Goal: Task Accomplishment & Management: Manage account settings

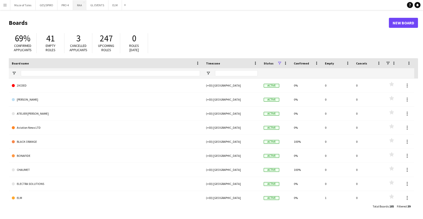
click at [78, 8] on button "RAA Close" at bounding box center [79, 5] width 13 height 10
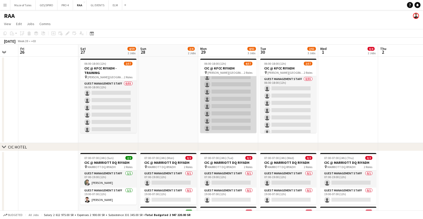
scroll to position [33, 0]
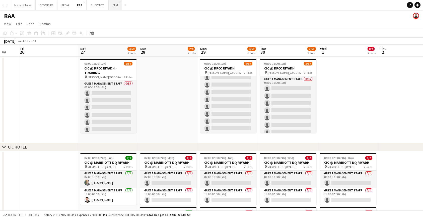
click at [115, 7] on button "ELM Close" at bounding box center [116, 5] width 14 height 10
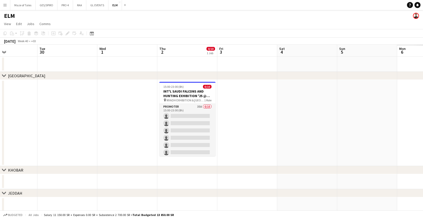
scroll to position [0, 153]
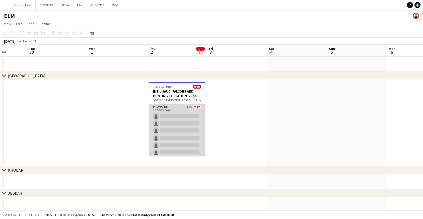
click at [198, 127] on app-card-role "Promoter 35A 0/10 15:00-23:00 (8h) single-neutral-actions single-neutral-action…" at bounding box center [177, 145] width 56 height 83
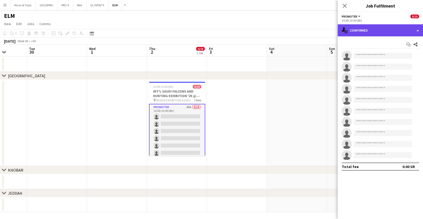
click at [390, 34] on div "single-neutral-actions-check-2 Confirmed" at bounding box center [380, 30] width 85 height 12
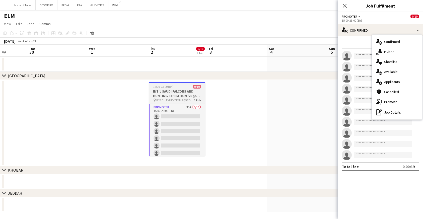
click at [178, 101] on span "RIYADH EXHIBITION & CONVENTION CENTER - MALHAM" at bounding box center [175, 100] width 38 height 4
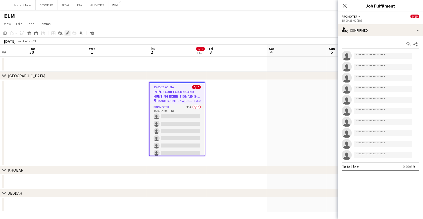
click at [69, 31] on div "Edit" at bounding box center [68, 33] width 6 height 6
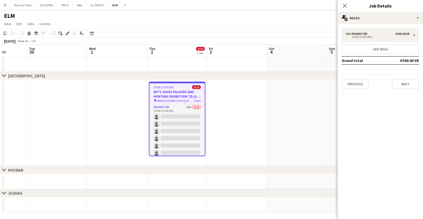
click at [376, 24] on div "10 x Promoter 4 500.00 SR 15:00-23:00 (8h) Add role Grand total 4 500.00 SR Pre…" at bounding box center [380, 58] width 85 height 69
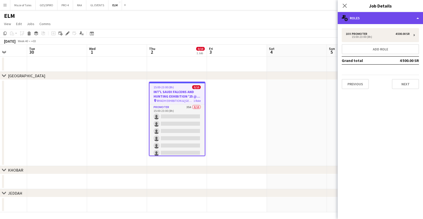
click at [376, 20] on div "multiple-users-add Roles" at bounding box center [380, 18] width 85 height 12
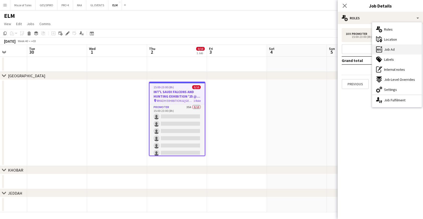
click at [388, 47] on span "Job Ad" at bounding box center [389, 49] width 11 height 5
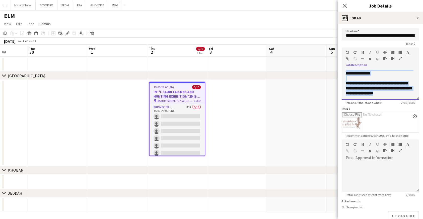
scroll to position [586, 0]
drag, startPoint x: 418, startPoint y: 98, endPoint x: 414, endPoint y: 87, distance: 12.3
click at [414, 87] on div "**********" at bounding box center [380, 85] width 77 height 30
click at [414, 87] on p "**********" at bounding box center [380, 88] width 69 height 15
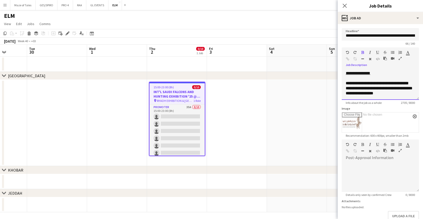
click at [418, 98] on div "**********" at bounding box center [380, 85] width 77 height 30
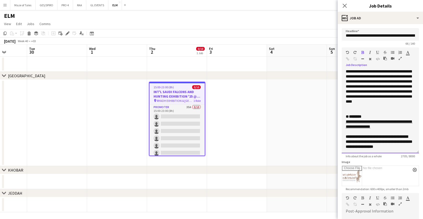
click at [419, 153] on div "**********" at bounding box center [380, 112] width 77 height 84
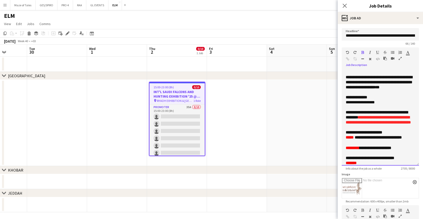
scroll to position [0, 0]
drag, startPoint x: 377, startPoint y: 124, endPoint x: 392, endPoint y: 134, distance: 18.2
click at [392, 125] on p "**********" at bounding box center [380, 117] width 69 height 15
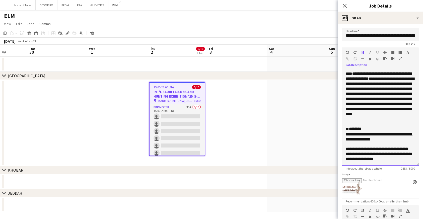
scroll to position [510, 0]
click at [344, 7] on icon at bounding box center [345, 5] width 5 height 5
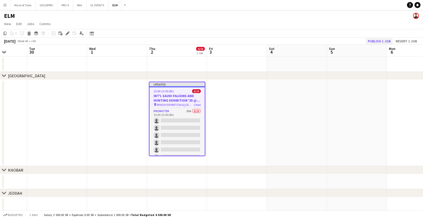
click at [376, 43] on button "Publish 1 job" at bounding box center [379, 41] width 27 height 7
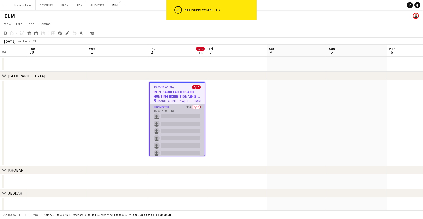
click at [188, 115] on app-card-role "Promoter 35A 0/10 15:00-23:00 (8h) single-neutral-actions single-neutral-action…" at bounding box center [177, 145] width 55 height 83
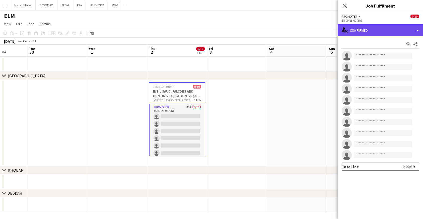
click at [369, 28] on div "single-neutral-actions-check-2 Confirmed" at bounding box center [380, 30] width 85 height 12
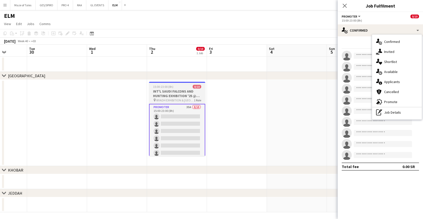
click at [186, 92] on h3 "INT'L SAUDI FALCONS AND HUNTING EXHIBITION '25 @ MALHAM - RIYADH" at bounding box center [177, 93] width 56 height 9
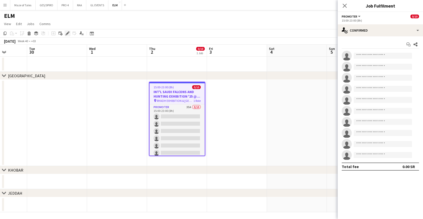
click at [69, 34] on icon "Edit" at bounding box center [68, 33] width 4 height 4
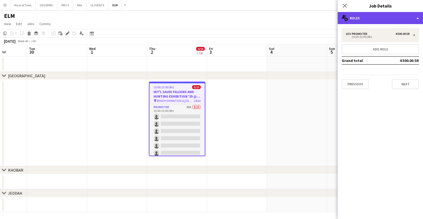
click at [384, 20] on div "multiple-users-add Roles" at bounding box center [380, 18] width 85 height 12
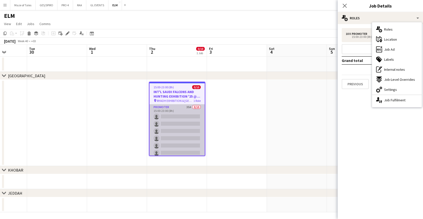
click at [188, 129] on app-card-role "Promoter 35A 0/10 15:00-23:00 (8h) single-neutral-actions single-neutral-action…" at bounding box center [177, 145] width 55 height 83
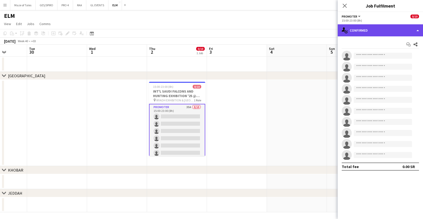
click at [391, 30] on div "single-neutral-actions-check-2 Confirmed" at bounding box center [380, 30] width 85 height 12
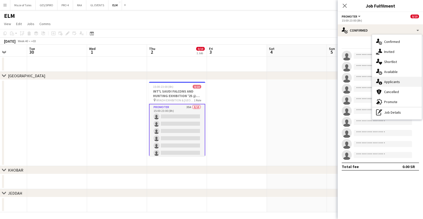
click at [397, 80] on span "Applicants" at bounding box center [392, 82] width 16 height 5
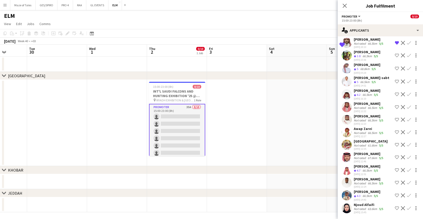
scroll to position [296, 0]
click at [364, 194] on div "Abdulaziz Aljubayri" at bounding box center [367, 192] width 27 height 5
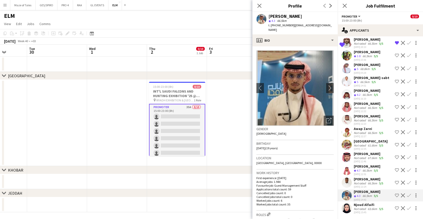
click at [365, 176] on div "06-09-2025 12:51" at bounding box center [367, 174] width 27 height 3
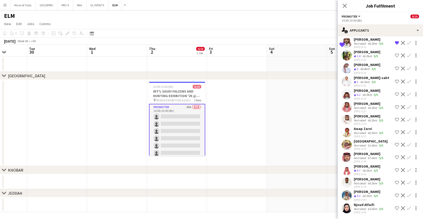
click at [366, 156] on div "Not rated" at bounding box center [360, 158] width 13 height 4
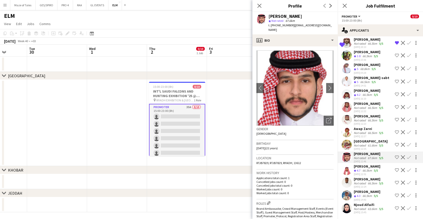
click at [367, 141] on div "Bandar Al Mutairi" at bounding box center [371, 141] width 34 height 5
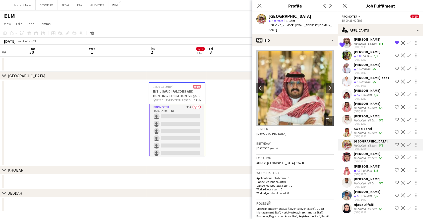
click at [368, 131] on div "66.5km" at bounding box center [372, 133] width 11 height 4
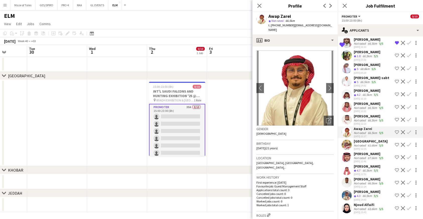
click at [369, 117] on div "Sultan Alnashwan" at bounding box center [369, 116] width 30 height 5
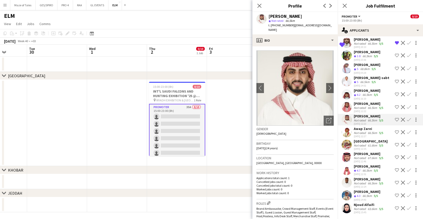
click at [370, 105] on div "Mohammed Alassaf" at bounding box center [369, 103] width 30 height 5
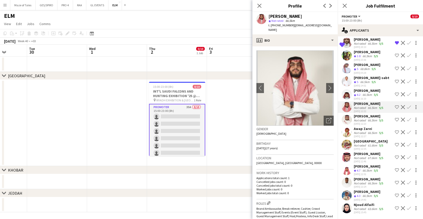
click at [371, 91] on div "Hazim Albassam" at bounding box center [367, 90] width 27 height 5
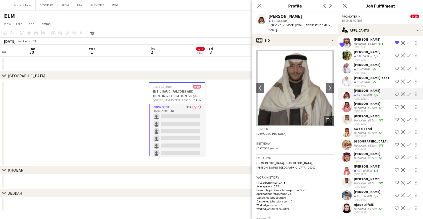
click at [371, 104] on div "Mohammed Alassaf" at bounding box center [369, 103] width 30 height 5
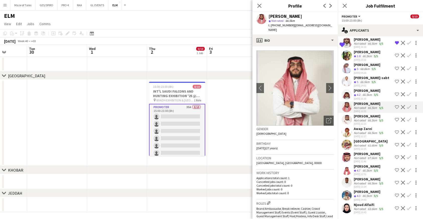
click at [368, 129] on div "Awap Zarei" at bounding box center [369, 129] width 30 height 5
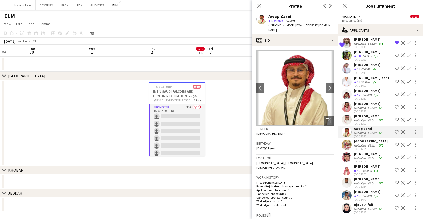
click at [366, 119] on div "Not rated" at bounding box center [360, 121] width 13 height 4
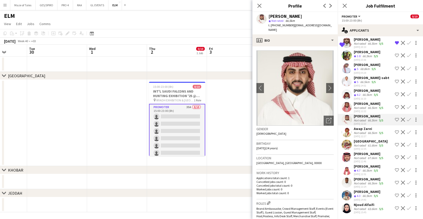
click at [368, 140] on div "Bandar Al Mutairi" at bounding box center [371, 141] width 34 height 5
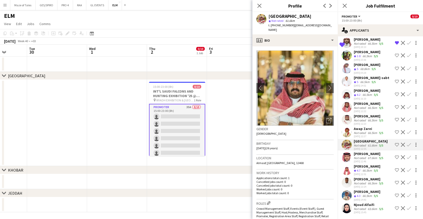
click at [366, 129] on div "Awap Zarei" at bounding box center [369, 129] width 30 height 5
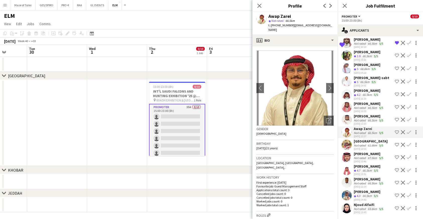
click at [367, 117] on div "Sultan Alnashwan" at bounding box center [369, 116] width 30 height 5
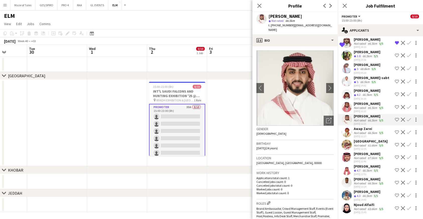
click at [370, 143] on div "Bandar Al Mutairi" at bounding box center [371, 141] width 34 height 5
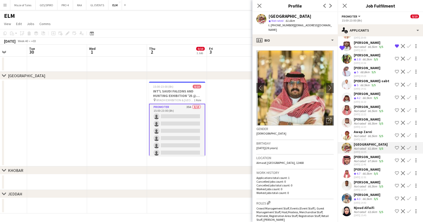
scroll to position [0, 0]
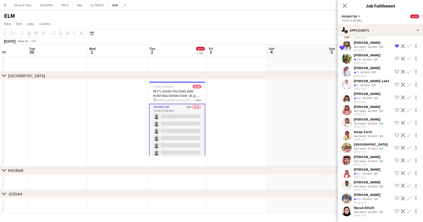
click at [363, 212] on div "Not rated" at bounding box center [360, 212] width 13 height 4
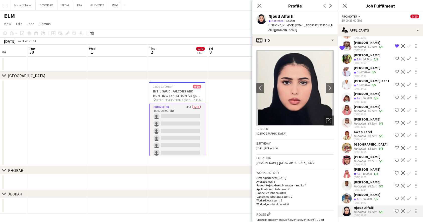
click at [363, 197] on div "66.5km" at bounding box center [367, 199] width 11 height 4
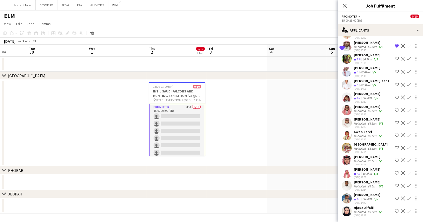
click at [366, 182] on div "Abdulmajeed Abdu" at bounding box center [369, 182] width 30 height 5
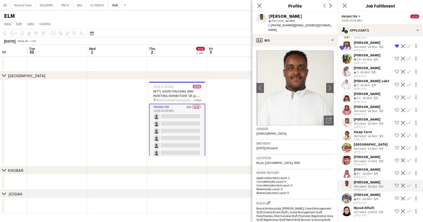
click at [369, 166] on div "06-09-2025 12:46" at bounding box center [369, 164] width 30 height 3
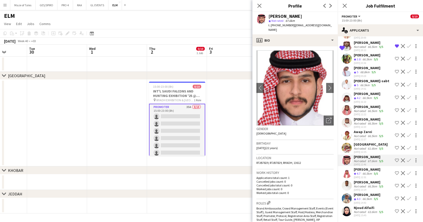
click at [369, 154] on div "06-09-2025 12:35" at bounding box center [371, 152] width 34 height 3
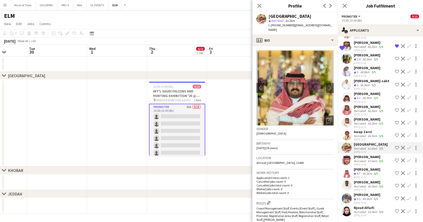
click at [369, 130] on div "Awap Zarei" at bounding box center [369, 132] width 30 height 5
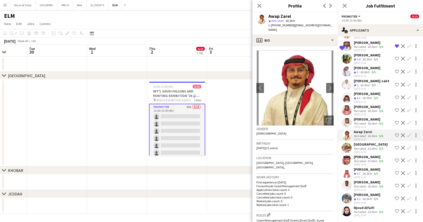
click at [370, 116] on div "06-09-2025 12:22" at bounding box center [369, 114] width 30 height 3
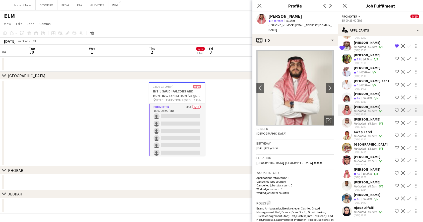
click at [370, 126] on div "06-09-2025 12:23" at bounding box center [369, 127] width 30 height 3
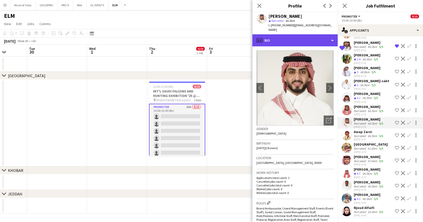
click at [311, 38] on div "profile Bio" at bounding box center [295, 40] width 85 height 12
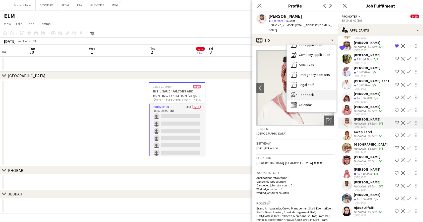
scroll to position [17, 0]
click at [315, 90] on div "Feedback Feedback" at bounding box center [312, 95] width 50 height 10
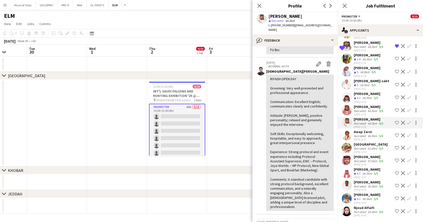
scroll to position [39, 0]
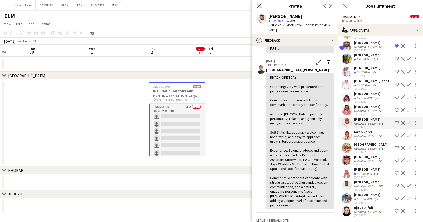
click at [261, 7] on icon at bounding box center [259, 5] width 5 height 5
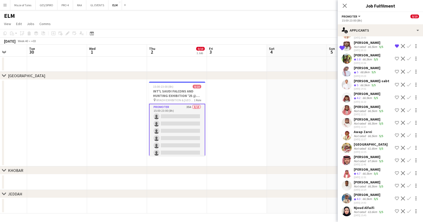
scroll to position [0, 0]
click at [365, 110] on div "Not rated" at bounding box center [360, 111] width 13 height 4
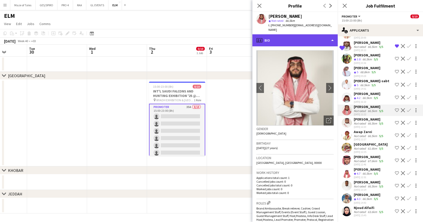
click at [313, 34] on div "profile Bio" at bounding box center [295, 40] width 85 height 12
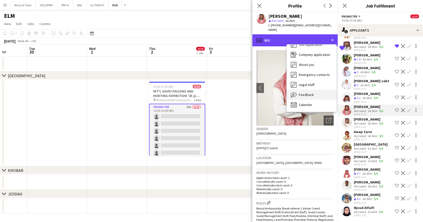
scroll to position [17, 0]
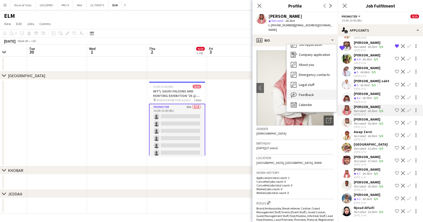
click at [312, 93] on span "Feedback" at bounding box center [306, 95] width 15 height 5
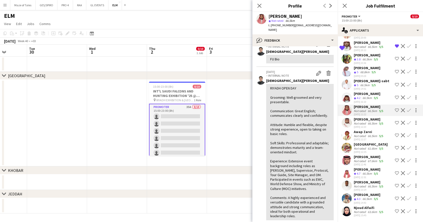
scroll to position [30, 0]
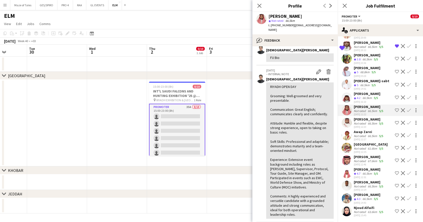
click at [367, 122] on div "66.5km" at bounding box center [372, 124] width 11 height 4
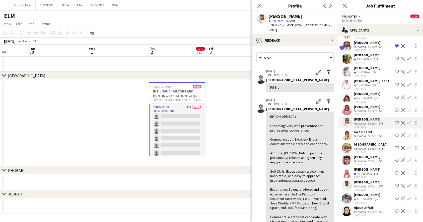
click at [364, 133] on div "Awap Zarei" at bounding box center [369, 132] width 30 height 5
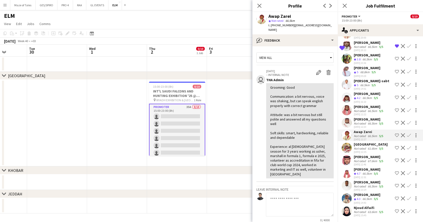
click at [368, 153] on div "06-09-2025 12:35" at bounding box center [371, 152] width 34 height 3
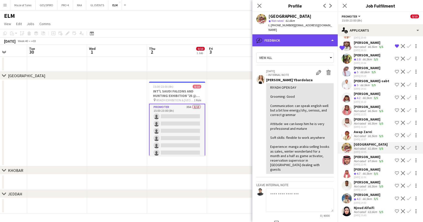
click at [302, 34] on div "bubble-pencil Feedback" at bounding box center [295, 40] width 85 height 12
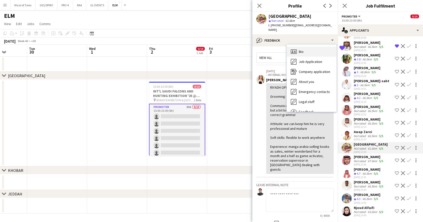
click at [308, 47] on div "Bio Bio" at bounding box center [312, 52] width 50 height 10
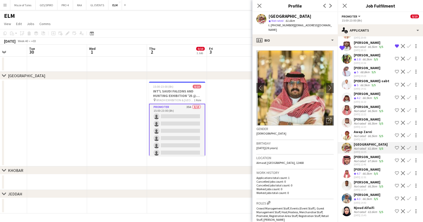
click at [372, 162] on div "67.6km" at bounding box center [372, 161] width 11 height 4
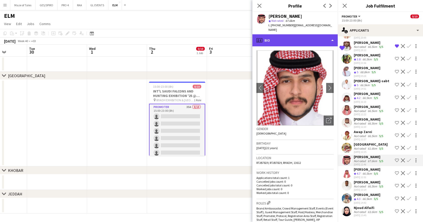
click at [312, 37] on div "profile Bio" at bounding box center [295, 40] width 85 height 12
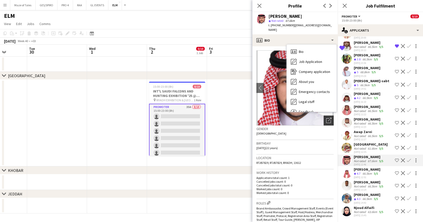
click at [329, 118] on icon "Open photos pop-in" at bounding box center [328, 120] width 5 height 5
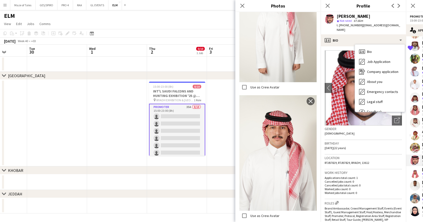
scroll to position [154, 0]
click at [241, 4] on icon at bounding box center [242, 5] width 5 height 5
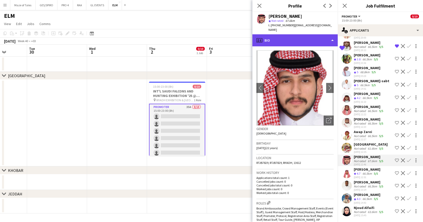
click at [295, 38] on div "profile Bio" at bounding box center [295, 40] width 85 height 12
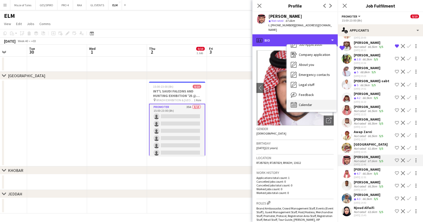
scroll to position [17, 0]
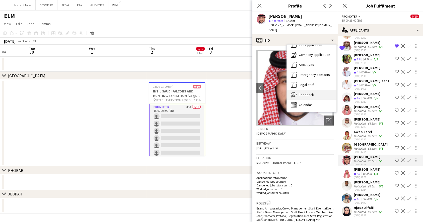
click at [314, 93] on div "Feedback Feedback" at bounding box center [312, 95] width 50 height 10
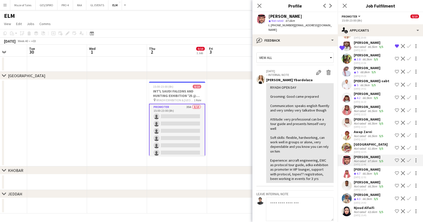
click at [369, 169] on div "Majed Abdullah" at bounding box center [367, 169] width 27 height 5
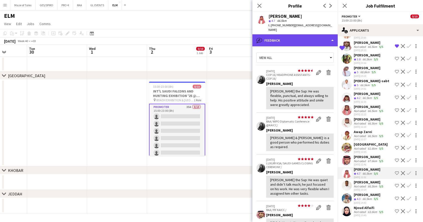
click at [314, 37] on div "bubble-pencil Feedback" at bounding box center [295, 40] width 85 height 12
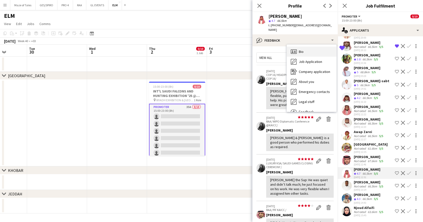
click at [313, 49] on div "Bio Bio" at bounding box center [312, 52] width 50 height 10
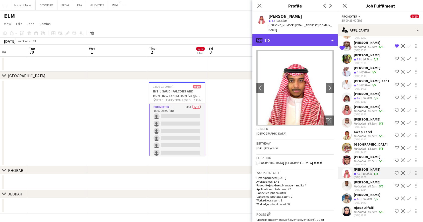
click at [309, 36] on div "profile Bio" at bounding box center [295, 40] width 85 height 12
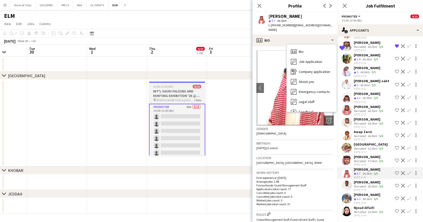
click at [164, 93] on h3 "INT'L SAUDI FALCONS AND HUNTING EXHIBITION '25 @ MALHAM - RIYADH" at bounding box center [177, 93] width 56 height 9
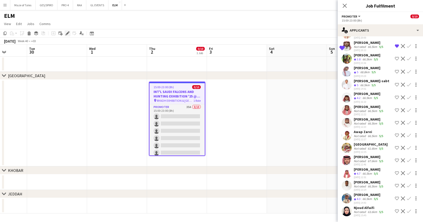
click at [67, 31] on icon "Edit" at bounding box center [68, 33] width 4 height 4
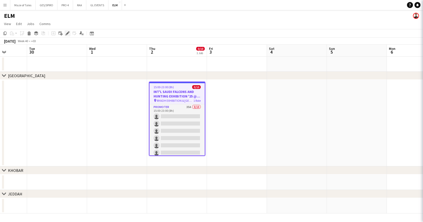
scroll to position [0, 0]
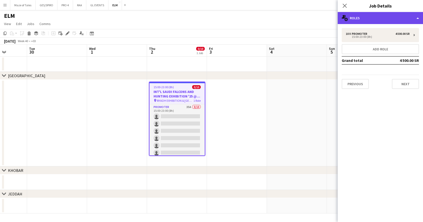
click at [373, 23] on div "multiple-users-add Roles" at bounding box center [380, 18] width 85 height 12
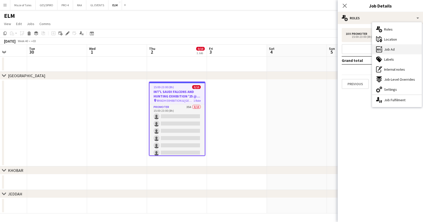
click at [398, 51] on div "ads-window Job Ad" at bounding box center [397, 49] width 50 height 10
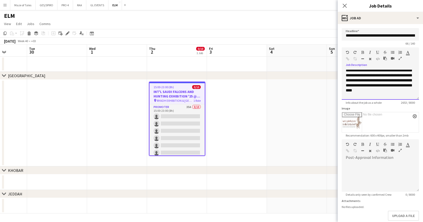
scroll to position [576, 0]
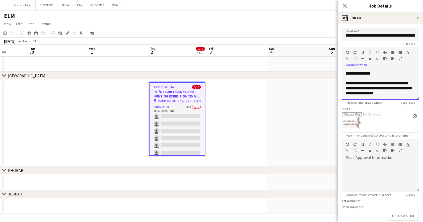
drag, startPoint x: 419, startPoint y: 98, endPoint x: 412, endPoint y: 185, distance: 87.7
click at [412, 186] on form "**********" at bounding box center [380, 136] width 85 height 217
click at [404, 83] on p "**********" at bounding box center [380, 88] width 69 height 15
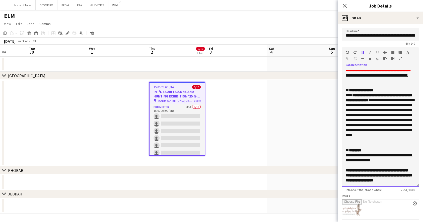
click at [421, 185] on form "**********" at bounding box center [380, 180] width 85 height 305
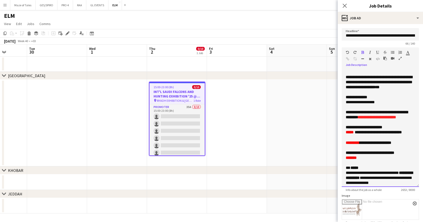
scroll to position [0, 0]
click at [380, 113] on b "**********" at bounding box center [377, 114] width 62 height 9
click at [381, 120] on p "**********" at bounding box center [380, 115] width 69 height 10
click at [384, 134] on span "**********" at bounding box center [378, 133] width 47 height 4
click at [388, 120] on p "**********" at bounding box center [380, 115] width 69 height 10
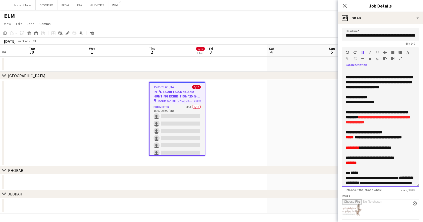
click at [399, 135] on p "**********" at bounding box center [380, 132] width 69 height 5
click at [394, 146] on p "**********" at bounding box center [380, 140] width 69 height 11
click at [346, 9] on div "Close pop-in" at bounding box center [345, 6] width 14 height 12
click at [345, 5] on icon at bounding box center [345, 5] width 5 height 5
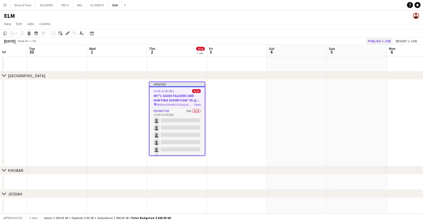
click at [384, 40] on button "Publish 1 job" at bounding box center [379, 41] width 27 height 7
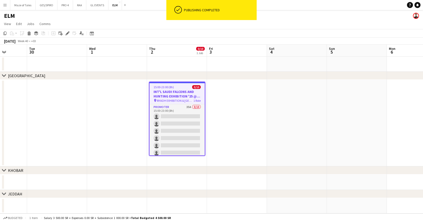
click at [254, 130] on app-date-cell at bounding box center [237, 123] width 60 height 87
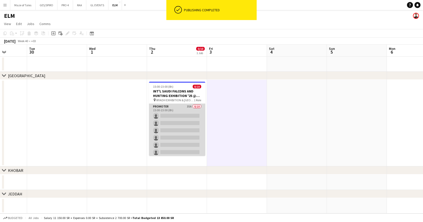
click at [194, 140] on app-card-role "Promoter 35A 0/10 15:00-23:00 (8h) single-neutral-actions single-neutral-action…" at bounding box center [177, 145] width 56 height 83
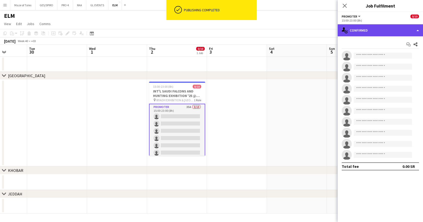
click at [380, 31] on div "single-neutral-actions-check-2 Confirmed" at bounding box center [380, 30] width 85 height 12
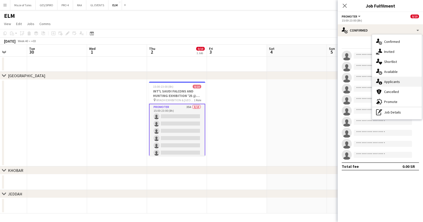
click at [399, 79] on div "single-neutral-actions-information Applicants" at bounding box center [397, 82] width 50 height 10
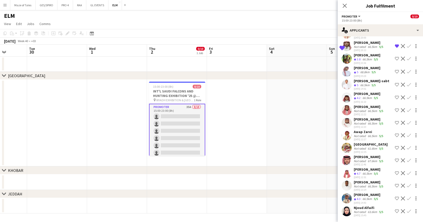
scroll to position [293, 0]
click at [367, 217] on div "06-09-2025 15:45" at bounding box center [369, 215] width 30 height 3
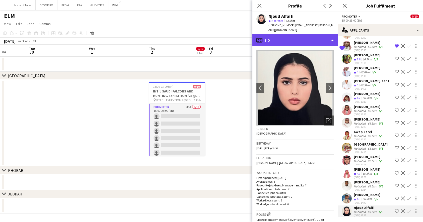
click at [316, 34] on div "profile Bio" at bounding box center [295, 40] width 85 height 12
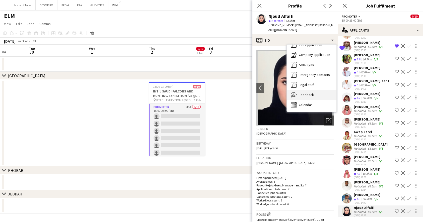
scroll to position [17, 0]
click at [313, 93] on span "Feedback" at bounding box center [306, 95] width 15 height 5
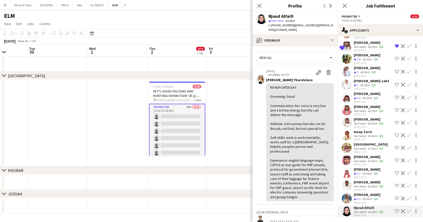
click at [371, 197] on div "Abdulaziz Aljubayri" at bounding box center [367, 195] width 27 height 5
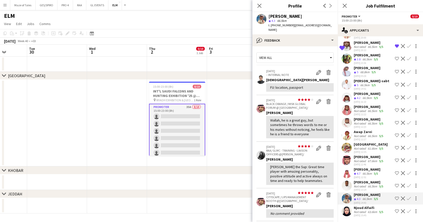
click at [366, 185] on div "Not rated" at bounding box center [360, 187] width 13 height 4
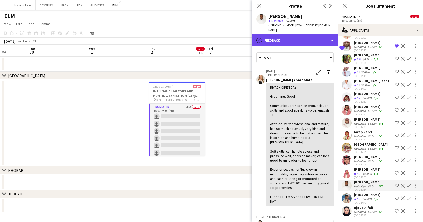
click at [303, 41] on div "bubble-pencil Feedback" at bounding box center [295, 40] width 85 height 12
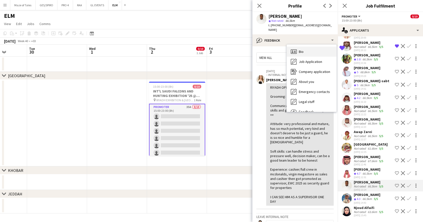
click at [310, 53] on div "Bio Bio" at bounding box center [312, 52] width 50 height 10
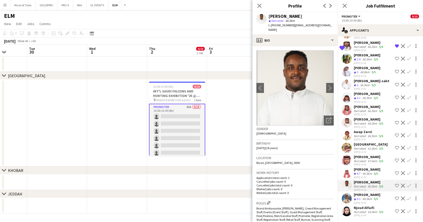
scroll to position [0, 0]
click at [373, 170] on div "Majed Abdullah" at bounding box center [367, 169] width 27 height 5
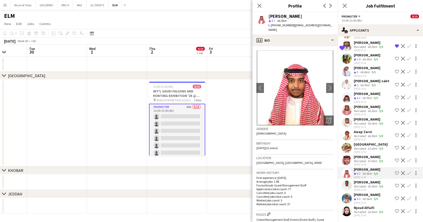
click at [374, 152] on div "06-09-2025 12:35" at bounding box center [371, 152] width 34 height 3
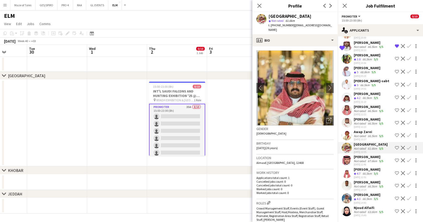
click at [371, 138] on div "06-09-2025 12:27" at bounding box center [369, 139] width 30 height 3
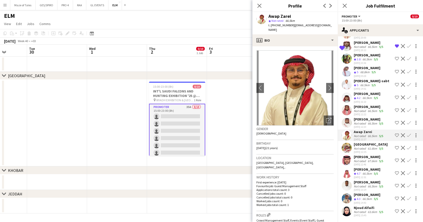
click at [366, 66] on div "IBRAHIM AASEM" at bounding box center [367, 68] width 27 height 5
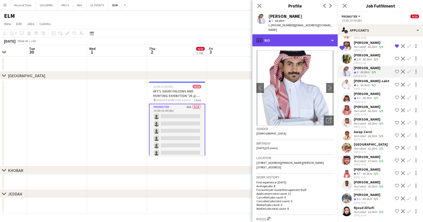
click at [312, 35] on div "profile Bio" at bounding box center [295, 40] width 85 height 12
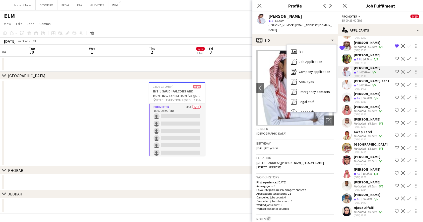
click at [308, 175] on h3 "Work history" at bounding box center [295, 177] width 77 height 5
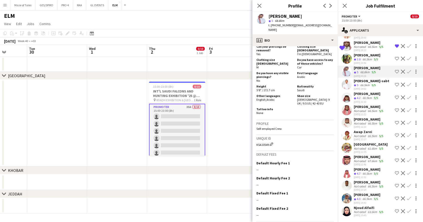
scroll to position [322, 0]
click at [261, 6] on icon "Close pop-in" at bounding box center [259, 5] width 5 height 5
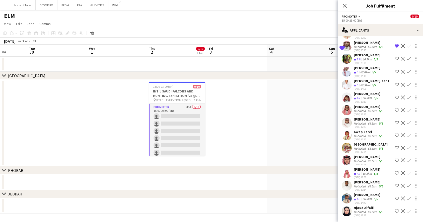
click at [230, 111] on app-date-cell at bounding box center [237, 123] width 60 height 87
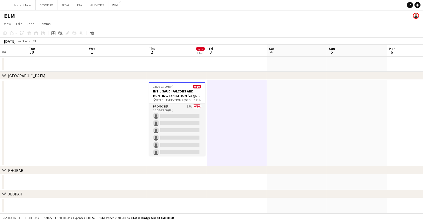
click at [283, 113] on app-date-cell at bounding box center [297, 123] width 60 height 87
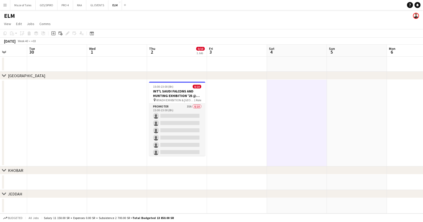
click at [251, 120] on app-date-cell at bounding box center [237, 123] width 60 height 87
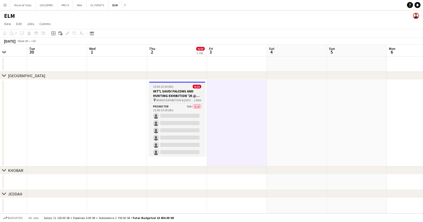
click at [183, 99] on span "RIYADH EXHIBITION & CONVENTION CENTER - MALHAM" at bounding box center [175, 100] width 38 height 4
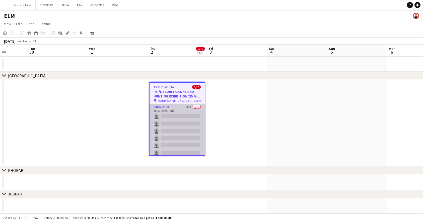
click at [179, 125] on app-card-role "Promoter 35A 0/10 15:00-23:00 (8h) single-neutral-actions single-neutral-action…" at bounding box center [177, 145] width 55 height 83
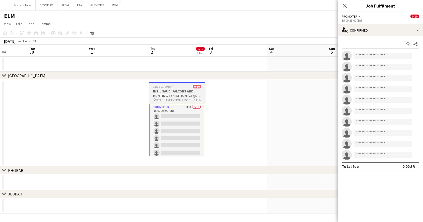
click at [167, 84] on app-job-card "15:00-23:00 (8h) 0/10 INT'L SAUDI FALCONS AND HUNTING EXHIBITION '25 @ MALHAM -…" at bounding box center [177, 119] width 56 height 74
